Goal: Navigation & Orientation: Find specific page/section

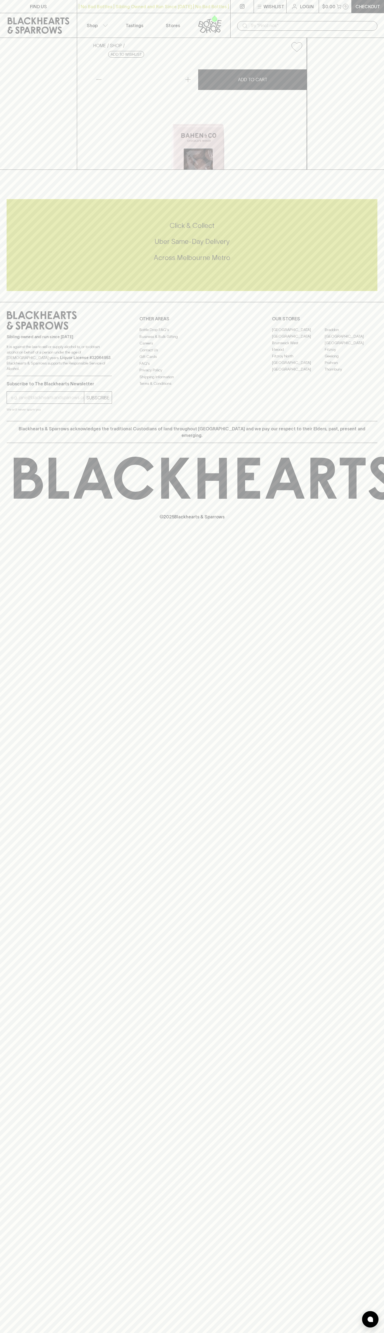
click at [355, 15] on div "​" at bounding box center [307, 25] width 154 height 25
click at [359, 1101] on div "FIND US | No Bad Bottles | Sibling Owned and Run Since 2006 | No Bad Bottles | …" at bounding box center [192, 666] width 384 height 1333
click at [350, 1333] on html "FIND US | No Bad Bottles | Sibling Owned and Run Since 2006 | No Bad Bottles | …" at bounding box center [192, 666] width 384 height 1333
click at [19, 317] on div "FIND US | No Bad Bottles | Sibling Owned and Run Since 2006 | No Bad Bottles | …" at bounding box center [192, 666] width 384 height 1333
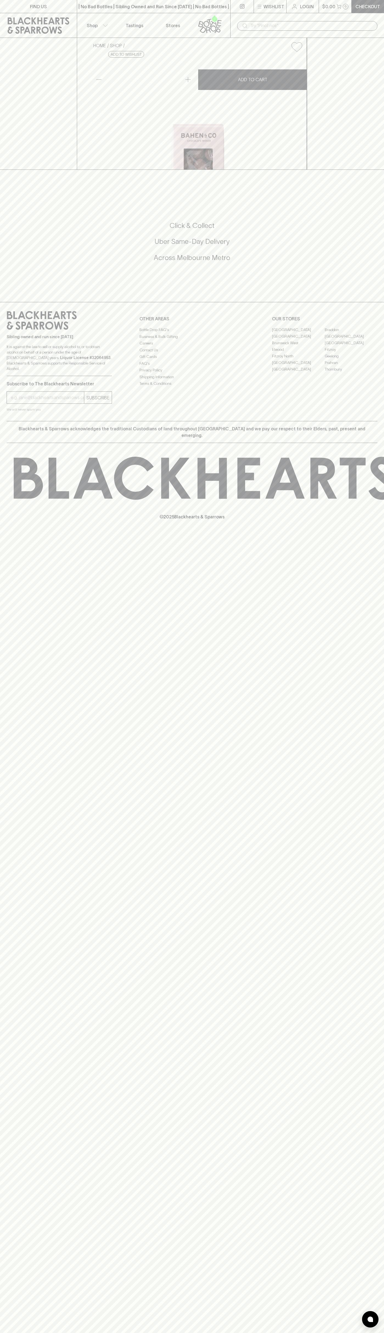
click at [351, 353] on link "Fitzroy" at bounding box center [351, 349] width 53 height 7
